Goal: Transaction & Acquisition: Purchase product/service

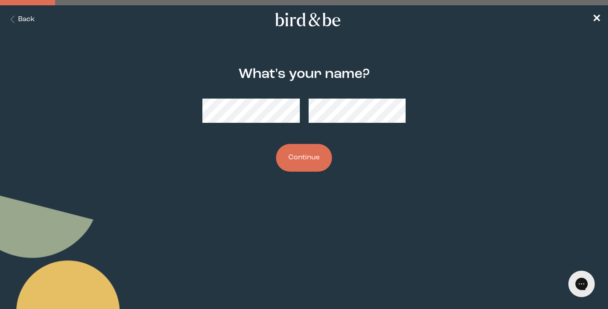
click at [298, 170] on button "Continue" at bounding box center [304, 158] width 56 height 28
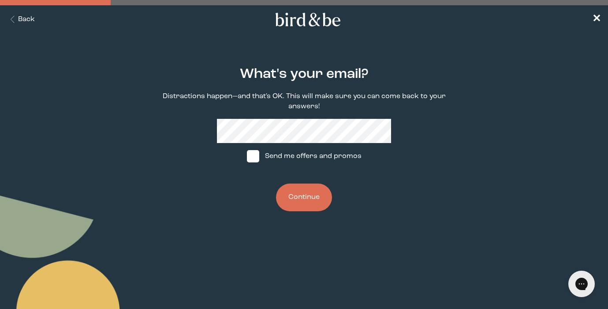
click at [305, 200] on button "Continue" at bounding box center [304, 198] width 56 height 28
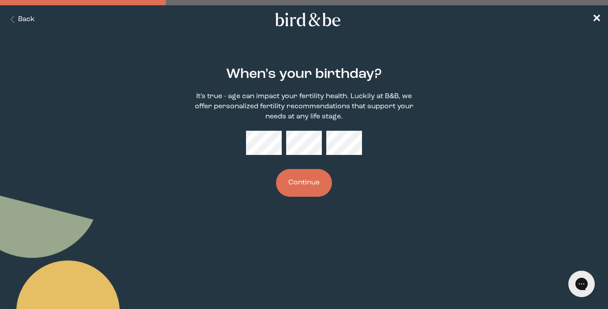
click at [304, 195] on button "Continue" at bounding box center [304, 183] width 56 height 28
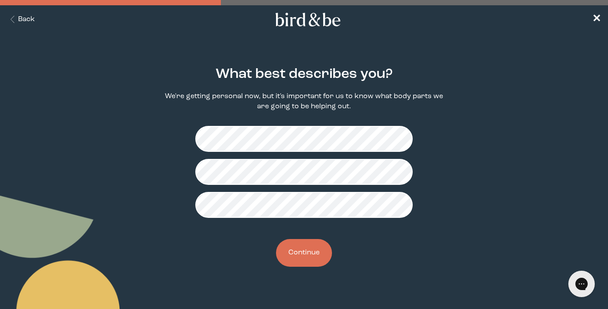
click at [293, 259] on button "Continue" at bounding box center [304, 253] width 56 height 28
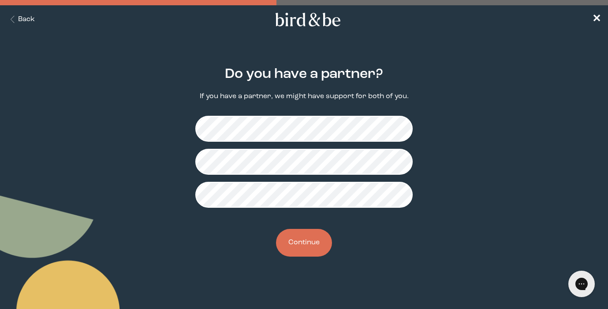
click at [299, 245] on button "Continue" at bounding box center [304, 243] width 56 height 28
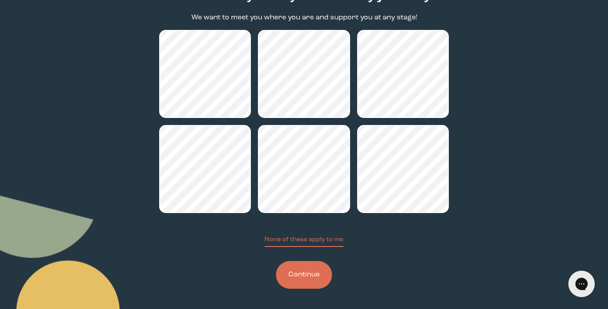
scroll to position [80, 0]
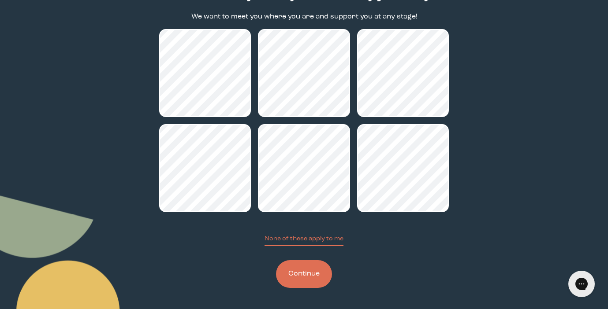
click at [308, 271] on button "Continue" at bounding box center [304, 274] width 56 height 28
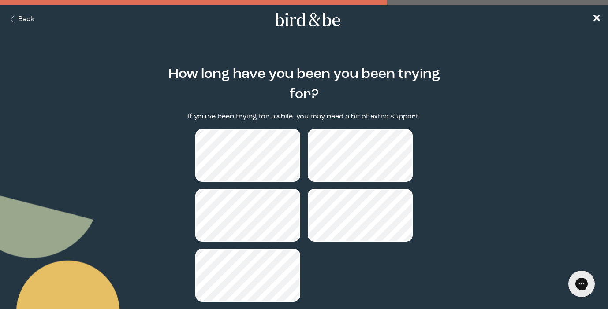
scroll to position [56, 0]
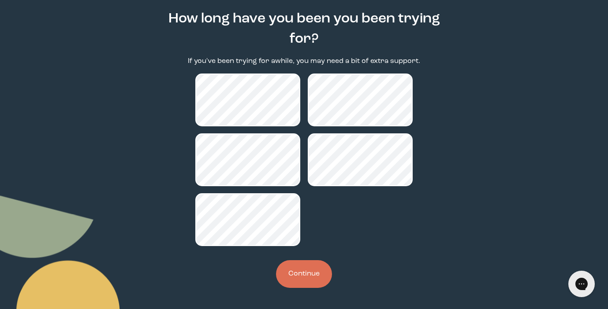
click at [302, 262] on button "Continue" at bounding box center [304, 274] width 56 height 28
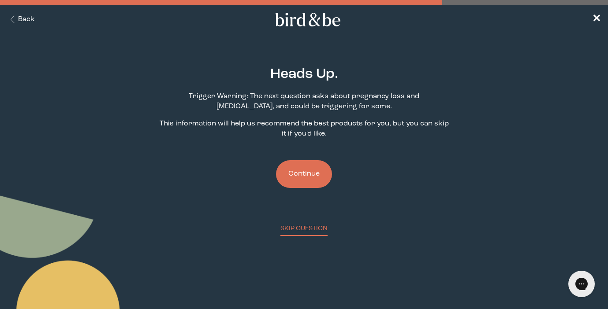
click at [297, 174] on button "Continue" at bounding box center [304, 174] width 56 height 28
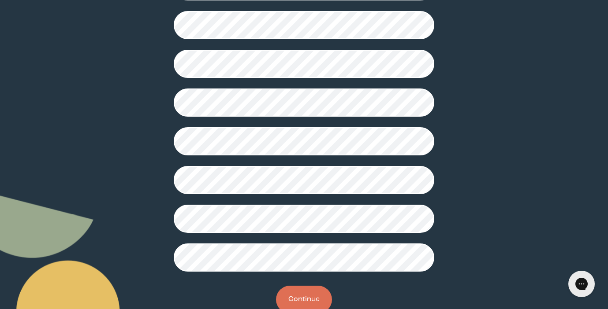
scroll to position [241, 0]
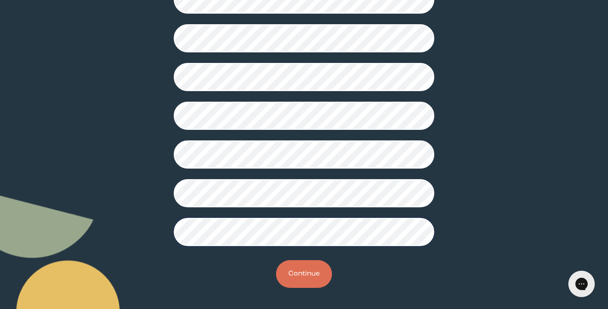
click at [308, 279] on button "Continue" at bounding box center [304, 274] width 56 height 28
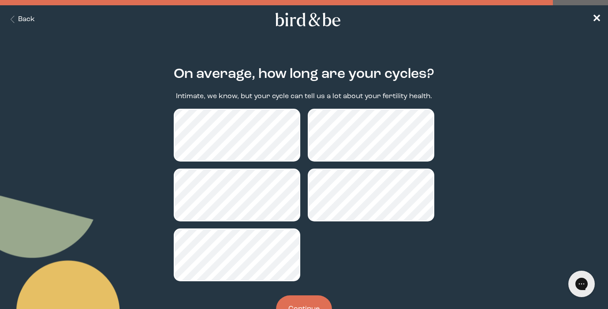
scroll to position [19, 0]
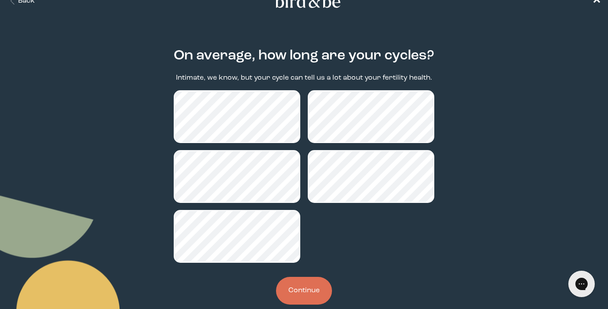
click at [310, 287] on button "Continue" at bounding box center [304, 291] width 56 height 28
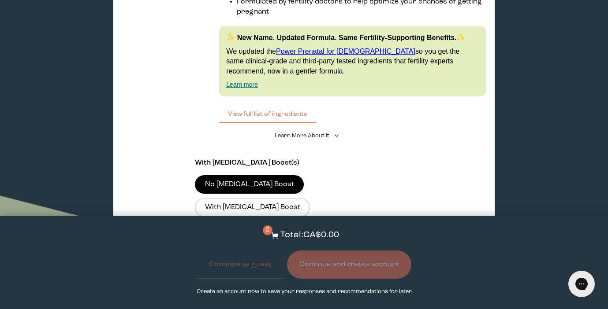
scroll to position [2391, 0]
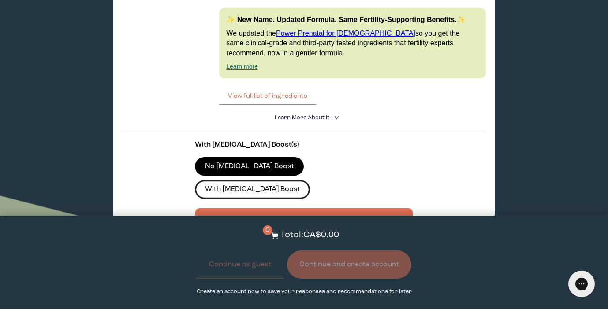
click at [295, 180] on label "With [MEDICAL_DATA] Boost" at bounding box center [252, 189] width 115 height 19
click at [0, 0] on input "With [MEDICAL_DATA] Boost" at bounding box center [0, 0] width 0 height 0
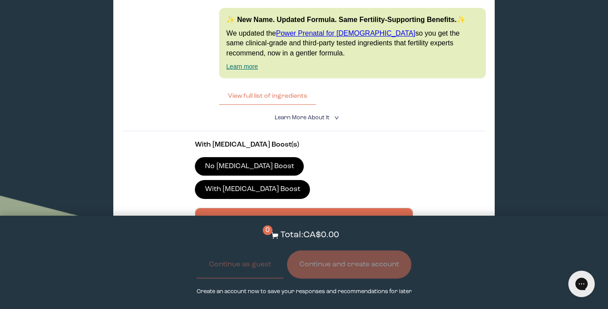
click at [282, 233] on div at bounding box center [312, 245] width 217 height 24
click at [204, 239] on input "CA$82.80 Subscribe + Free Shipping" at bounding box center [204, 239] width 0 height 0
radio input "true"
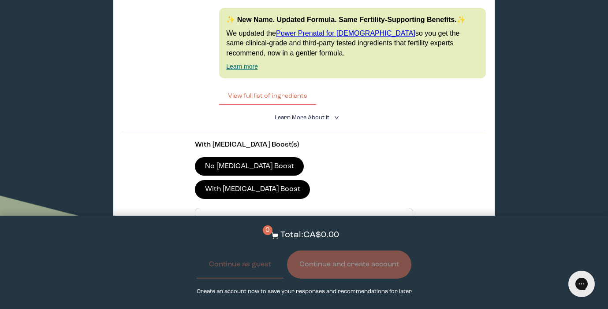
click at [304, 279] on button "Add to Cart - CA$82.80" at bounding box center [304, 288] width 102 height 19
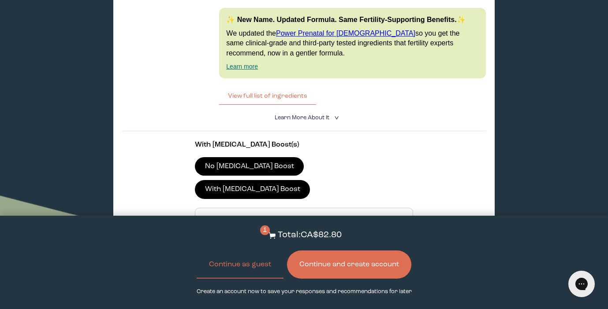
click at [337, 268] on button "Continue and create account" at bounding box center [349, 265] width 124 height 28
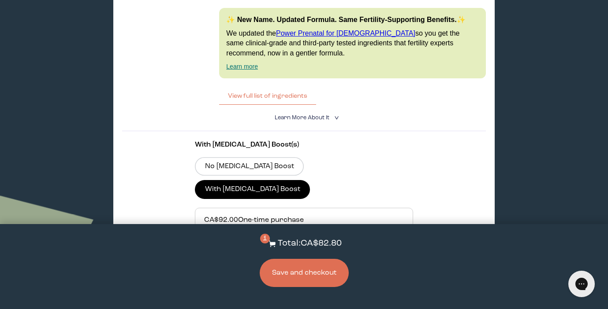
click at [315, 268] on button "Save and checkout" at bounding box center [303, 273] width 89 height 28
